Goal: Ask a question

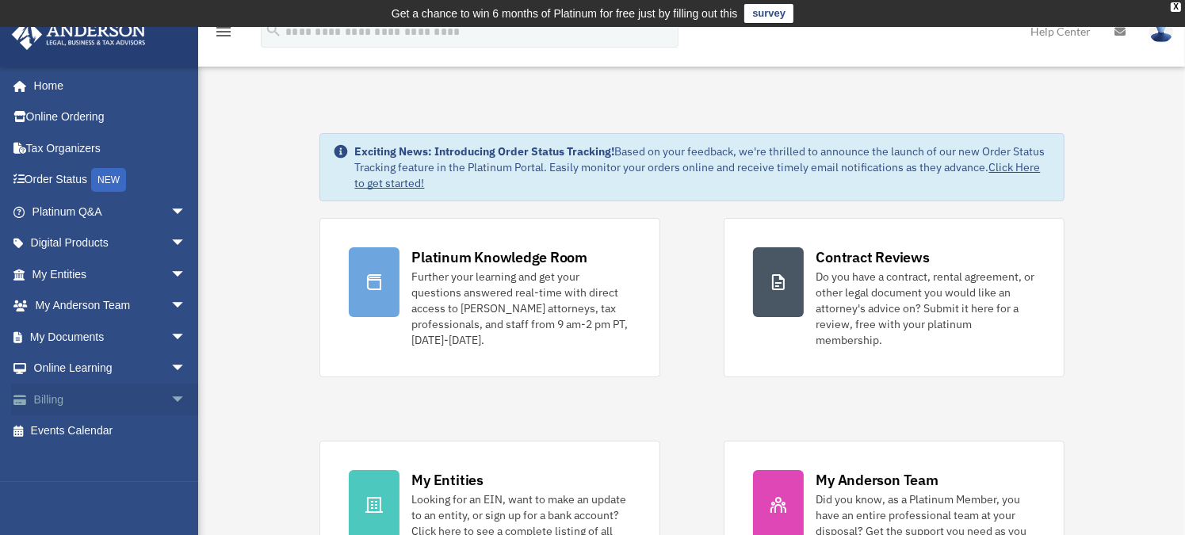
click at [67, 396] on link "Billing arrow_drop_down" at bounding box center [110, 400] width 199 height 32
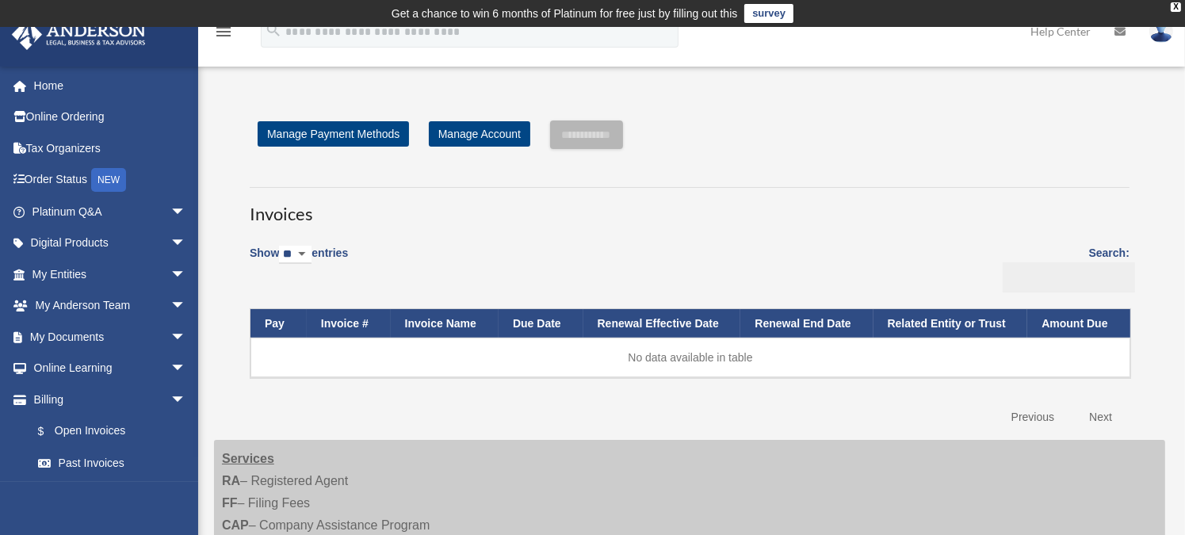
click at [1086, 278] on input "Search:" at bounding box center [1069, 277] width 132 height 30
click at [1091, 283] on input "*******" at bounding box center [1069, 277] width 132 height 30
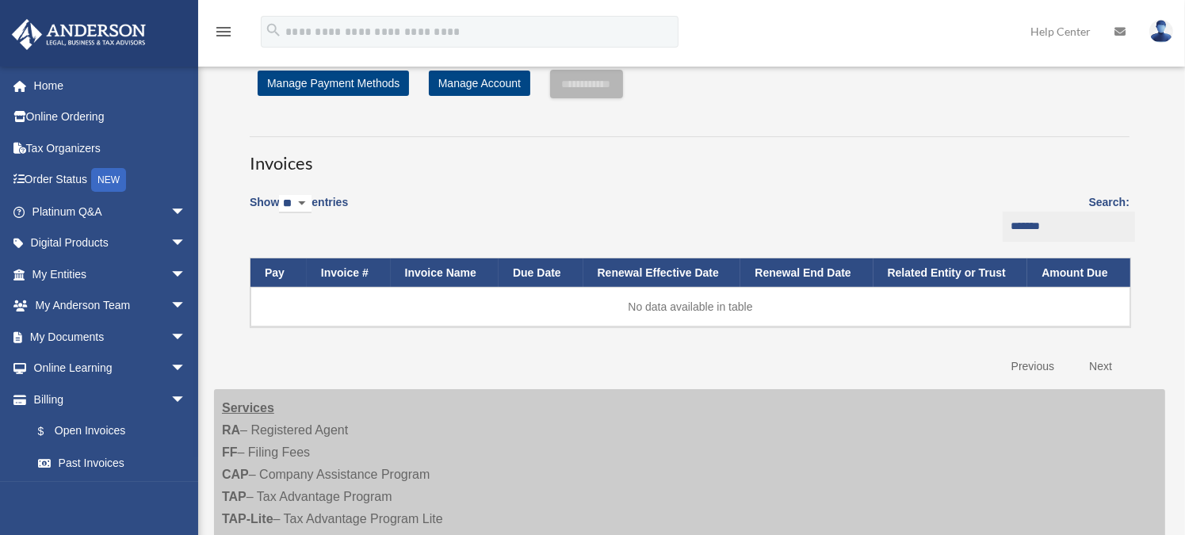
scroll to position [79, 0]
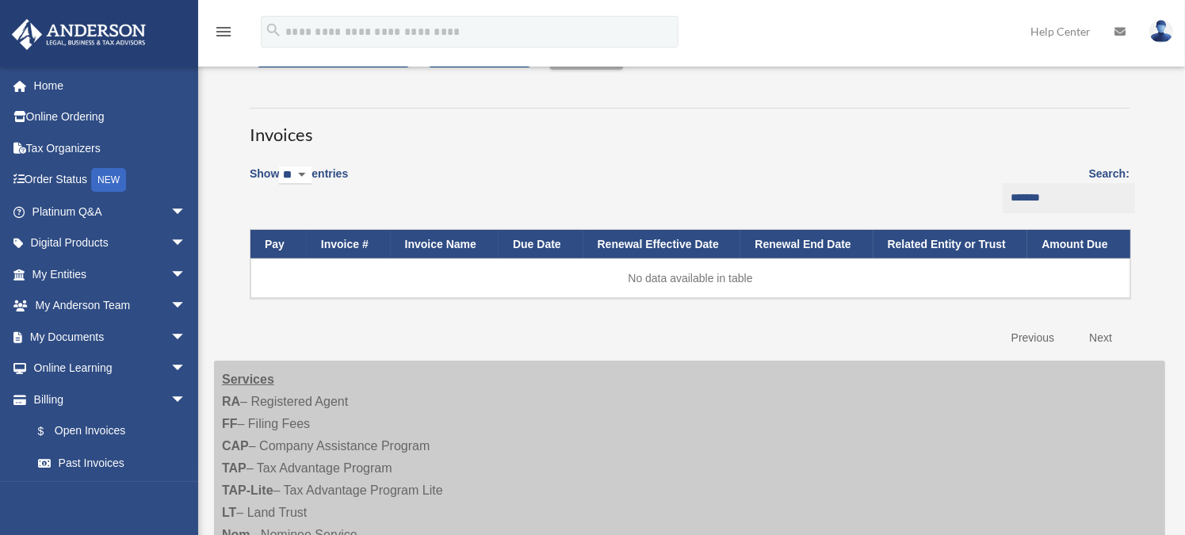
type input "*******"
click at [361, 250] on th "Invoice #" at bounding box center [349, 244] width 84 height 29
click at [270, 247] on th "Pay" at bounding box center [279, 244] width 56 height 29
click at [677, 281] on td "No data available in table" at bounding box center [691, 278] width 880 height 40
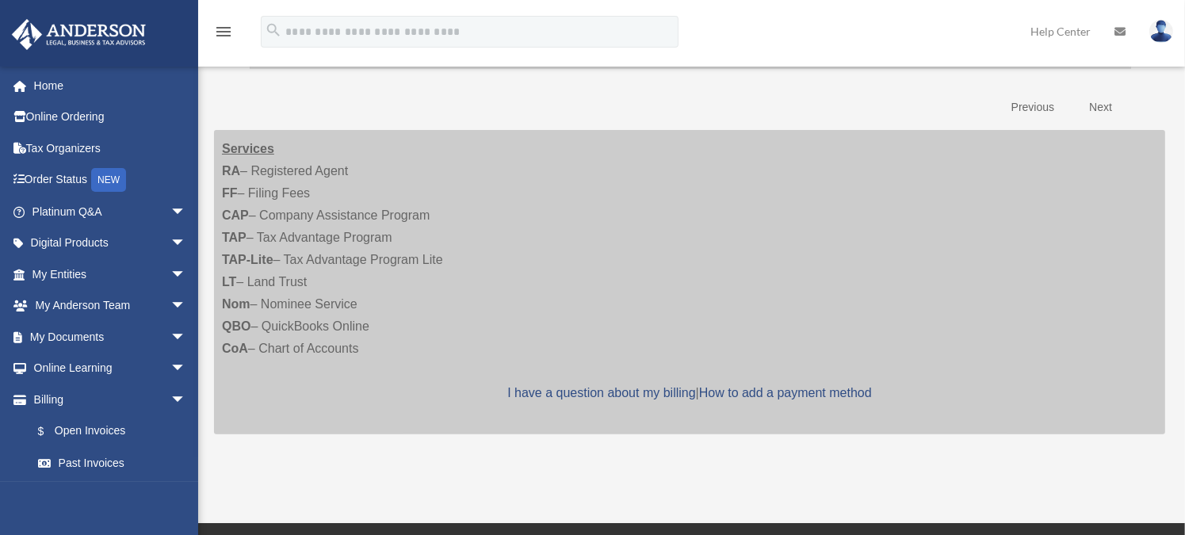
scroll to position [396, 0]
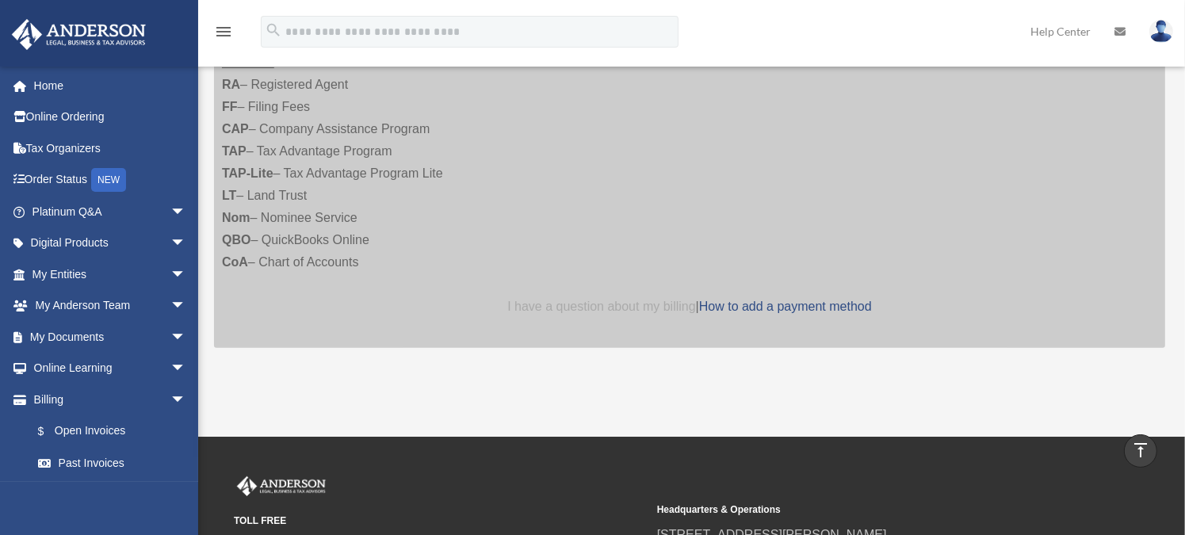
click at [599, 307] on link "I have a question about my billing" at bounding box center [601, 306] width 188 height 13
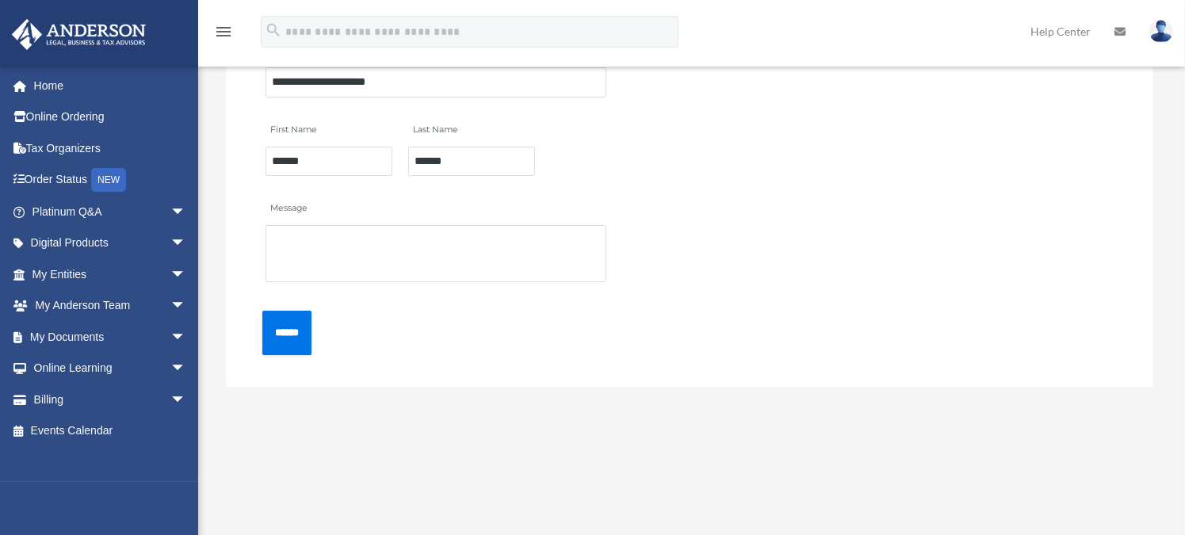
scroll to position [317, 0]
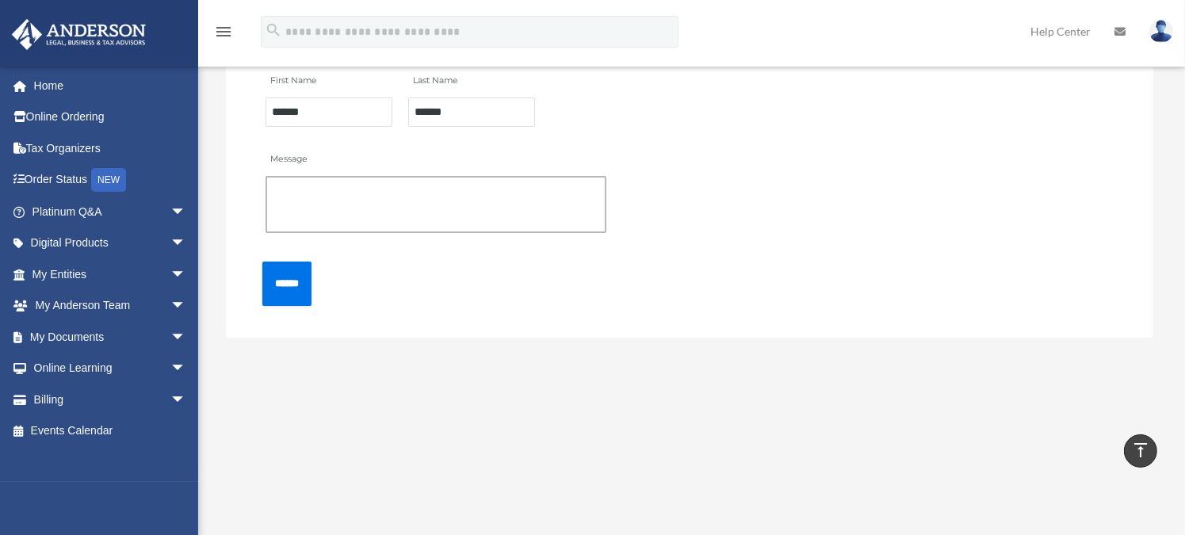
click at [396, 186] on textarea "Message" at bounding box center [436, 204] width 341 height 57
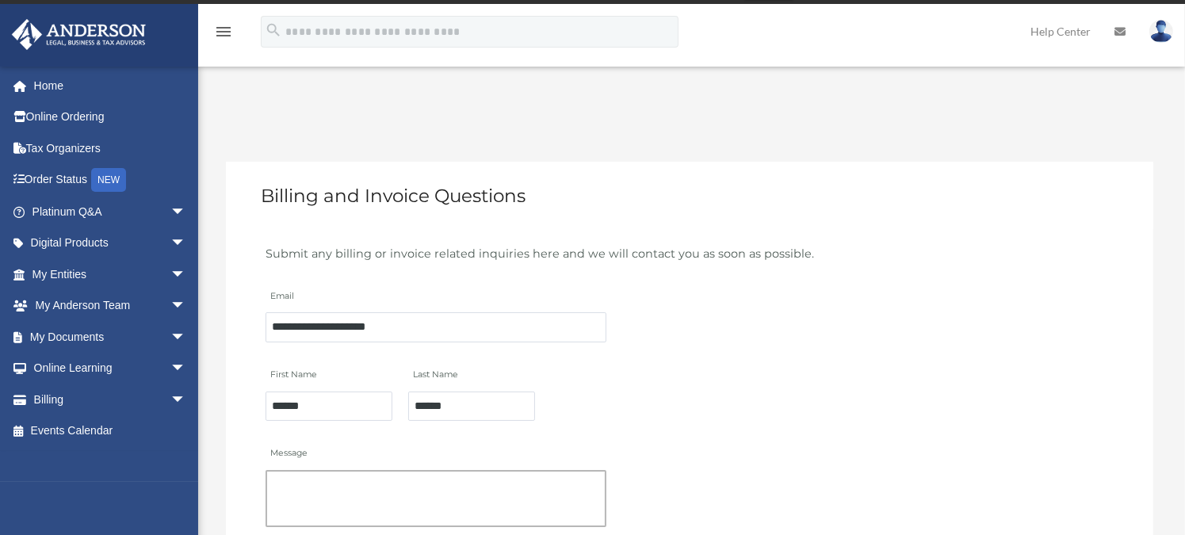
scroll to position [0, 0]
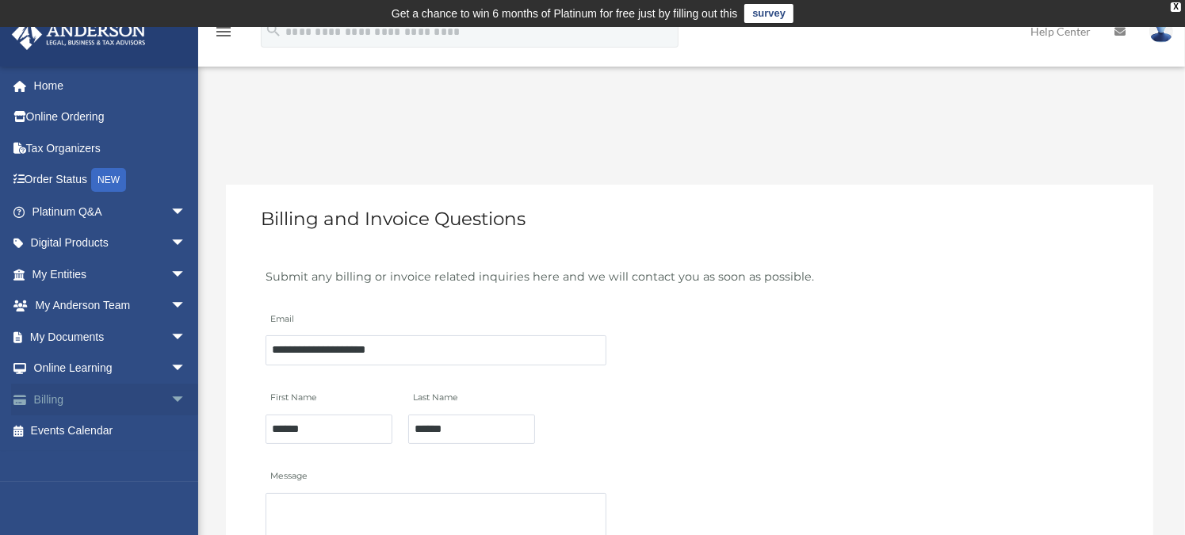
click at [73, 389] on link "Billing arrow_drop_down" at bounding box center [110, 400] width 199 height 32
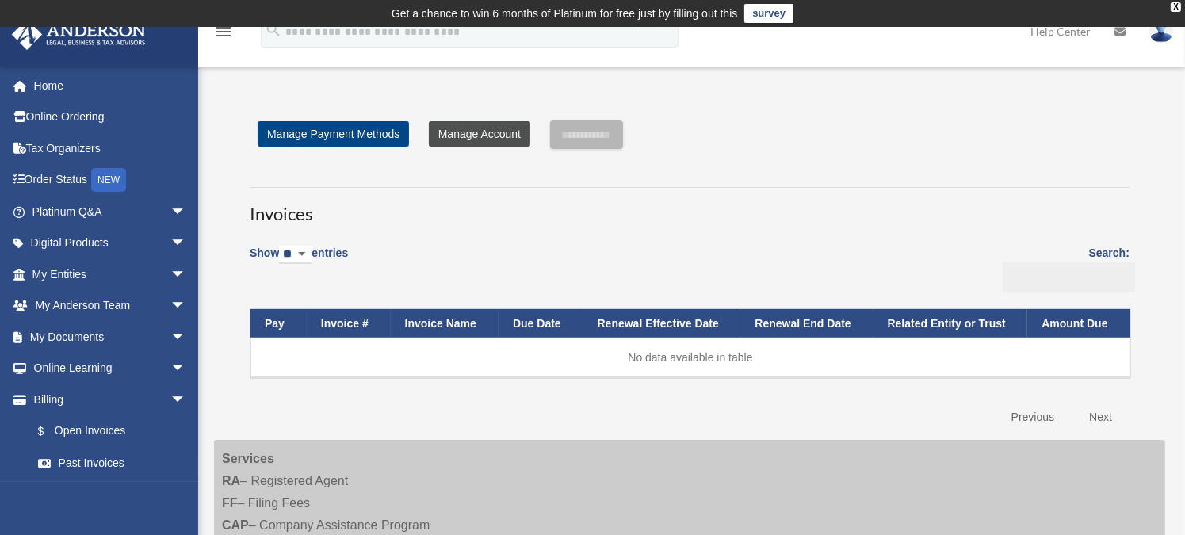
click at [465, 136] on link "Manage Account" at bounding box center [479, 133] width 101 height 25
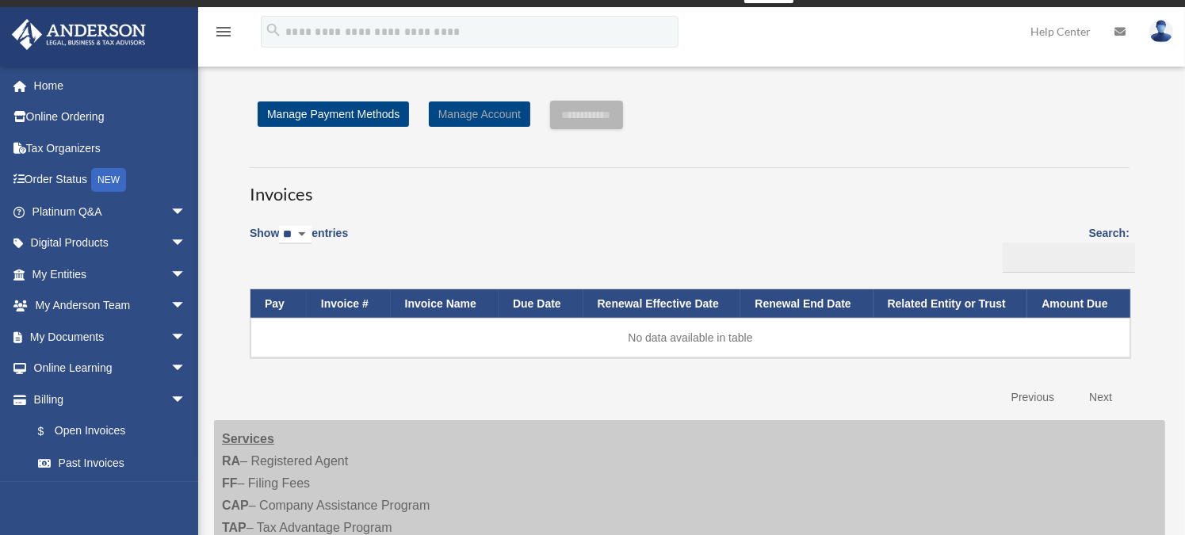
scroll to position [105, 0]
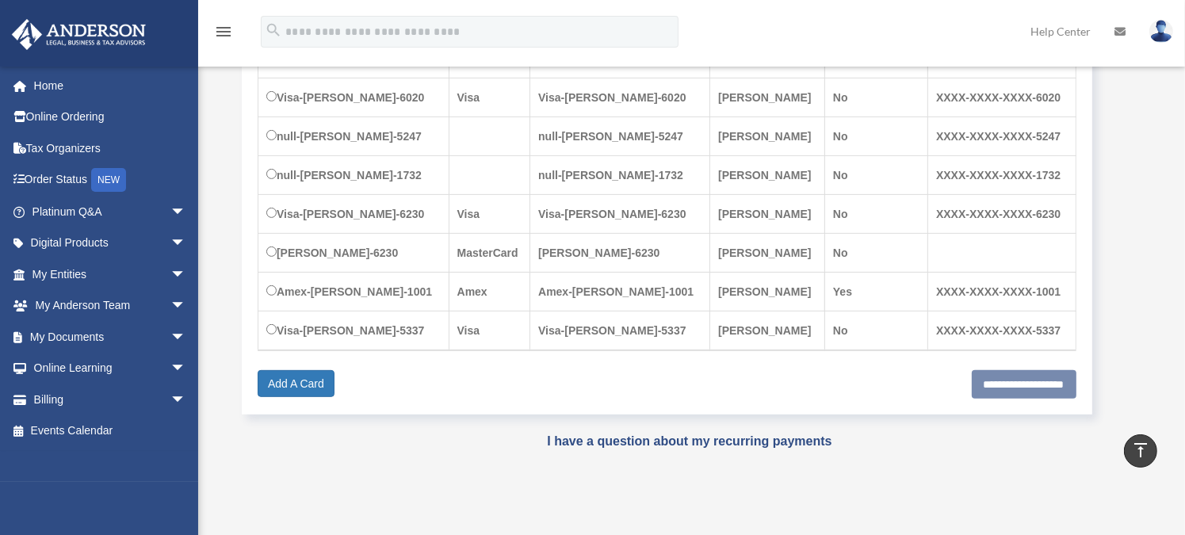
scroll to position [620, 0]
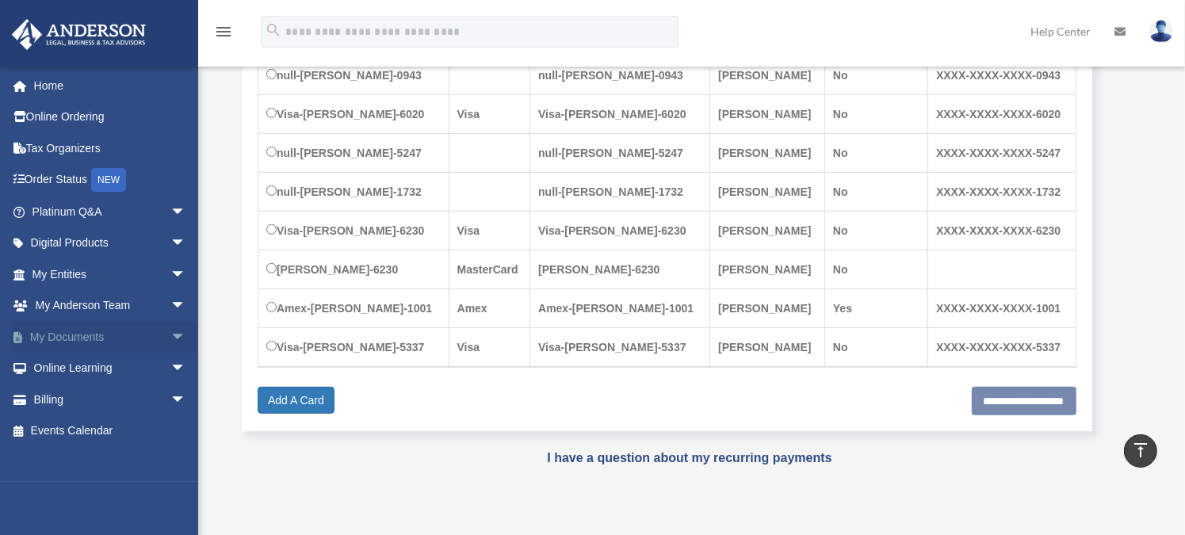
click at [76, 332] on link "My Documents arrow_drop_down" at bounding box center [110, 337] width 199 height 32
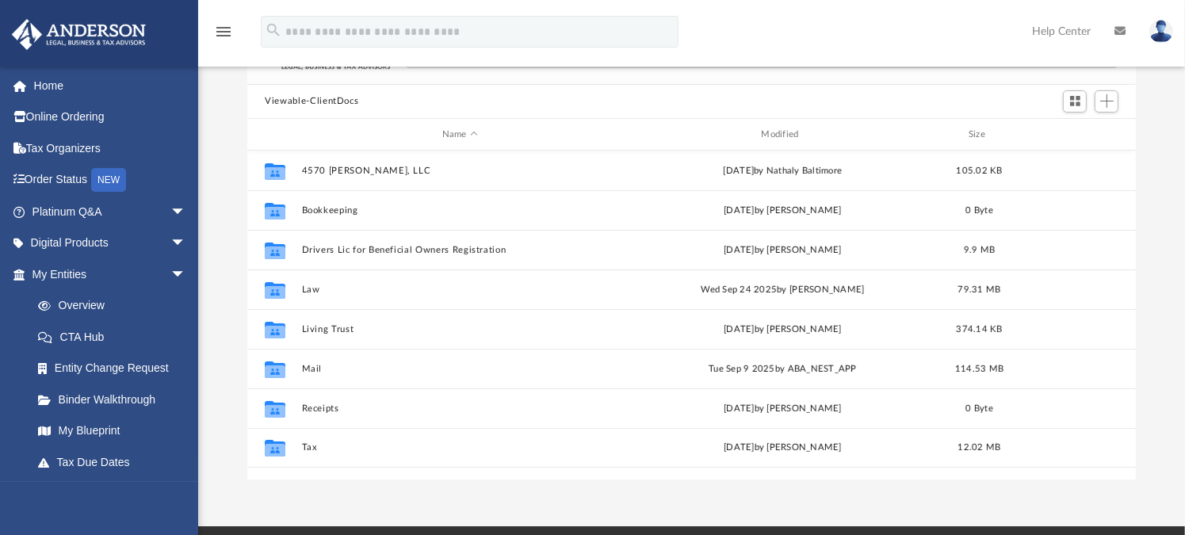
scroll to position [238, 0]
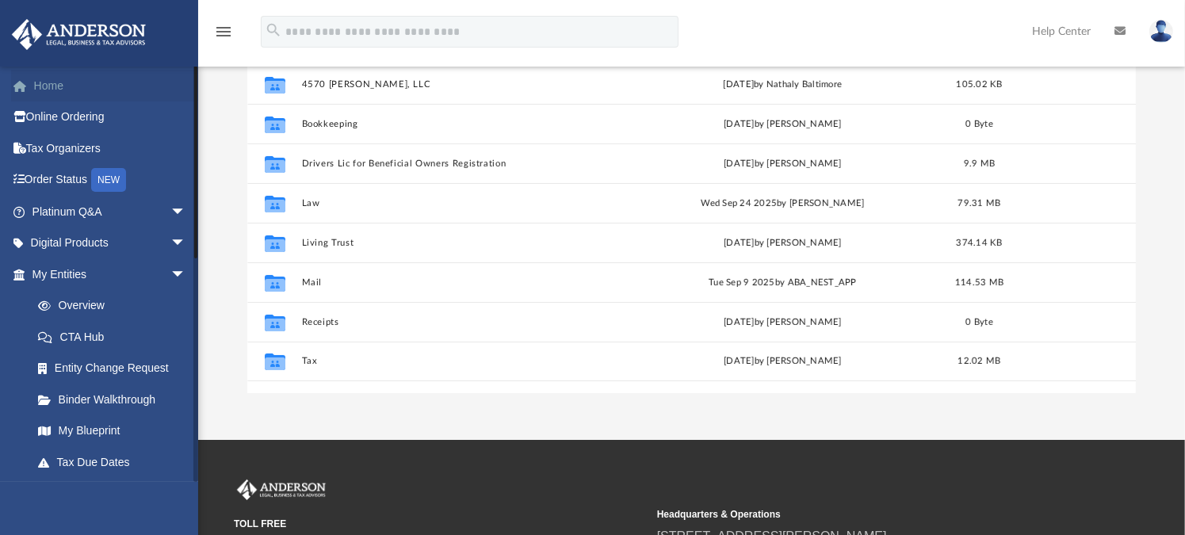
click at [64, 92] on link "Home" at bounding box center [110, 86] width 199 height 32
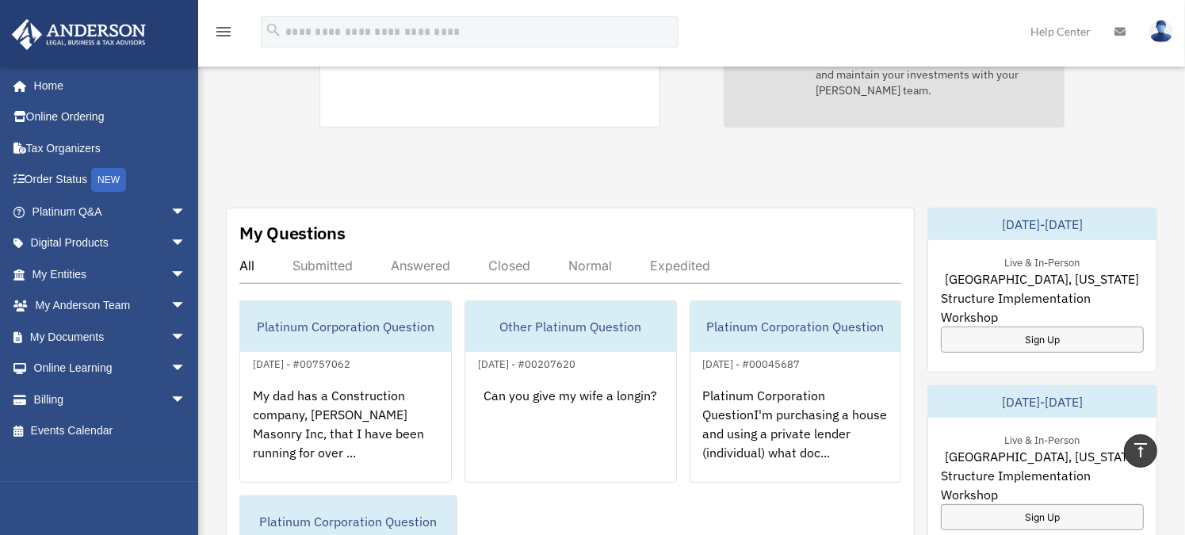
scroll to position [729, 0]
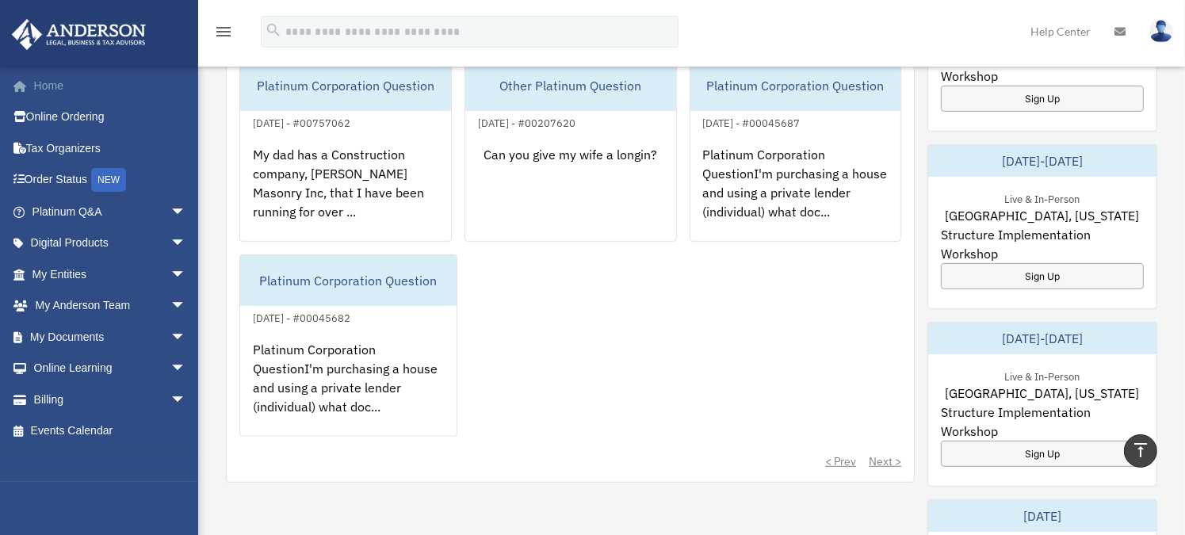
click at [52, 89] on link "Home" at bounding box center [110, 86] width 199 height 32
